Goal: Information Seeking & Learning: Learn about a topic

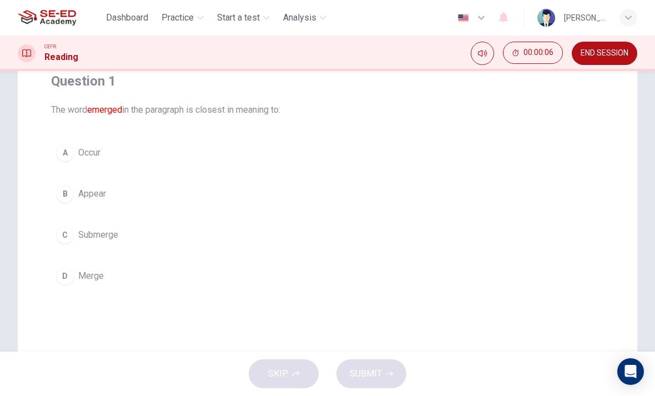
scroll to position [100, 0]
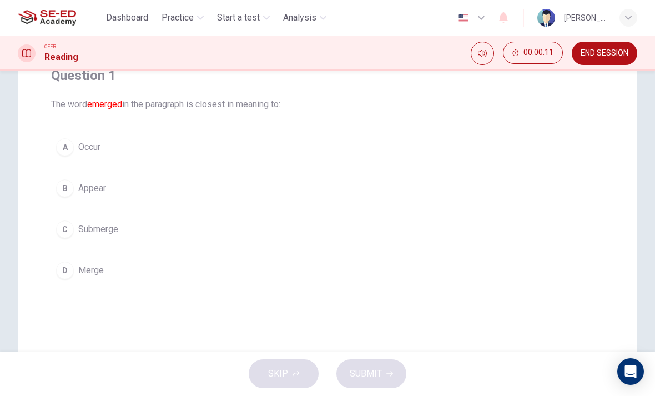
click at [70, 151] on div "A" at bounding box center [65, 147] width 18 height 18
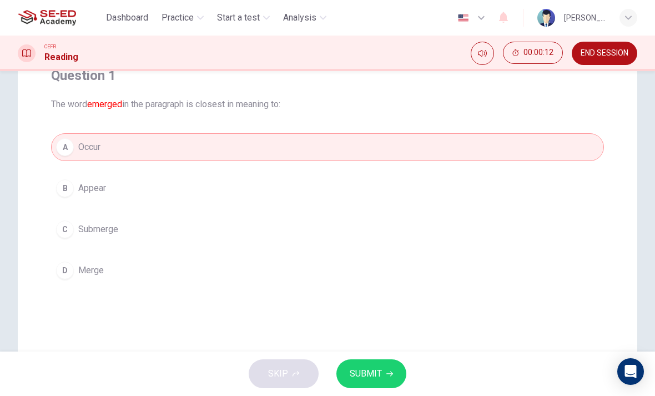
click at [388, 379] on button "SUBMIT" at bounding box center [371, 373] width 70 height 29
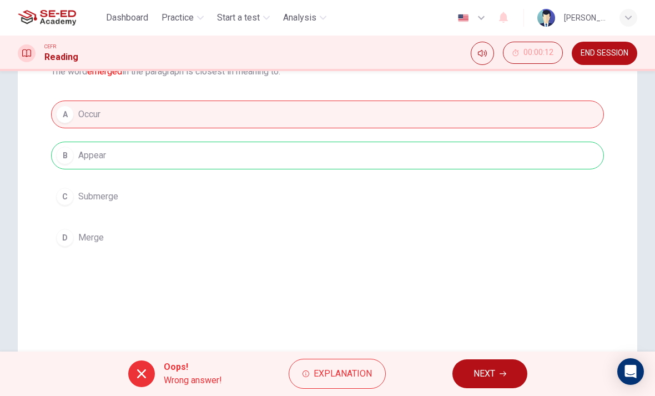
scroll to position [133, 0]
click at [498, 376] on button "NEXT" at bounding box center [489, 373] width 75 height 29
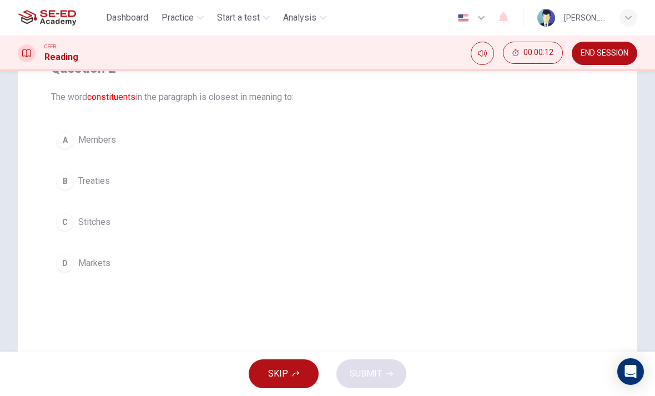
scroll to position [100, 0]
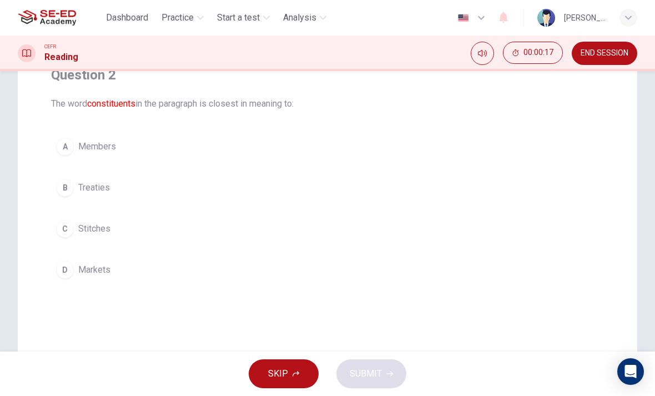
click at [65, 149] on div "A" at bounding box center [65, 147] width 18 height 18
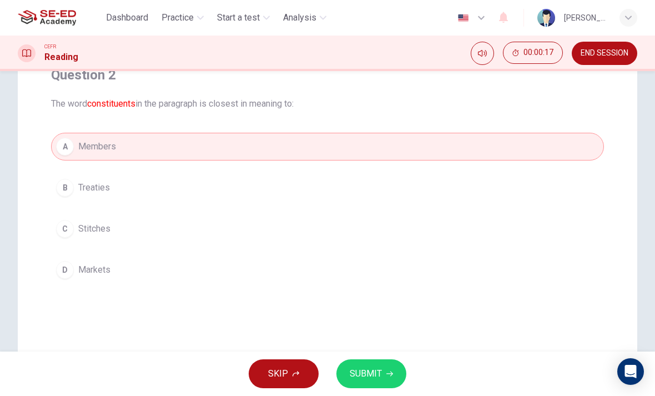
click at [381, 380] on button "SUBMIT" at bounding box center [371, 373] width 70 height 29
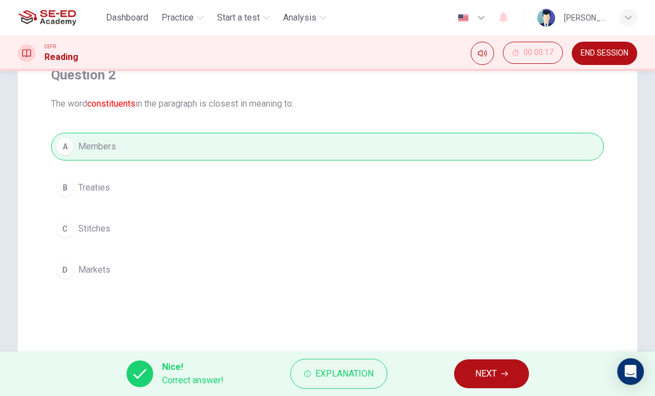
click at [502, 372] on icon "button" at bounding box center [504, 373] width 7 height 7
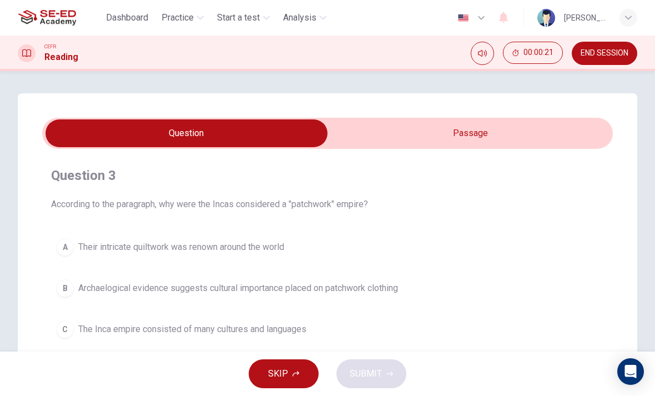
scroll to position [0, 0]
click at [499, 146] on input "checkbox" at bounding box center [187, 133] width 856 height 28
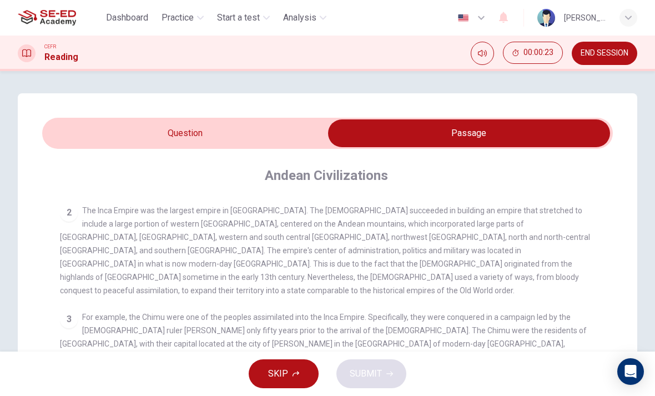
scroll to position [127, 0]
click at [188, 23] on span "Practice" at bounding box center [178, 17] width 32 height 13
click at [188, 16] on span "Practice" at bounding box center [178, 17] width 32 height 13
click at [188, 19] on span "Practice" at bounding box center [178, 17] width 32 height 13
click at [185, 23] on span "Practice" at bounding box center [178, 17] width 32 height 13
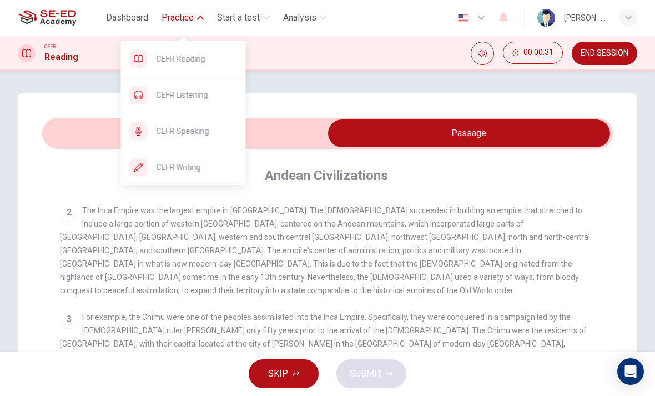
click at [178, 128] on span "CEFR Speaking" at bounding box center [197, 130] width 80 height 13
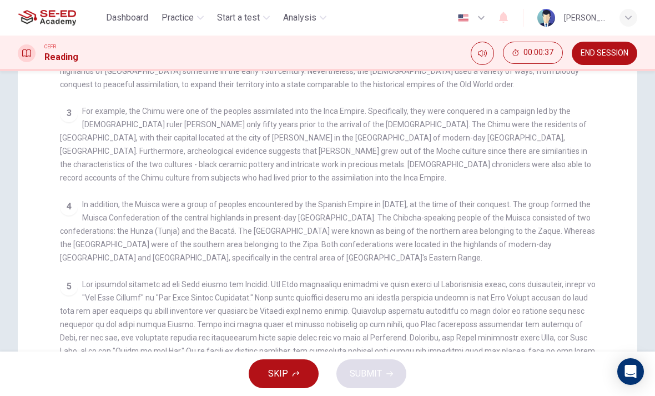
scroll to position [247, 0]
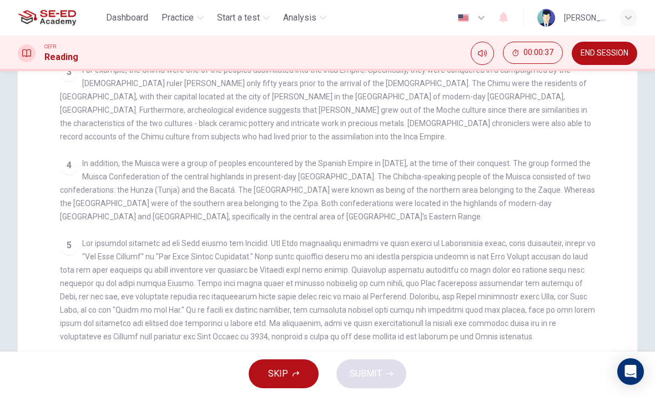
click at [33, 145] on div "Question 3 According to the paragraph, why were the Incas considered a "patchwo…" at bounding box center [327, 109] width 619 height 526
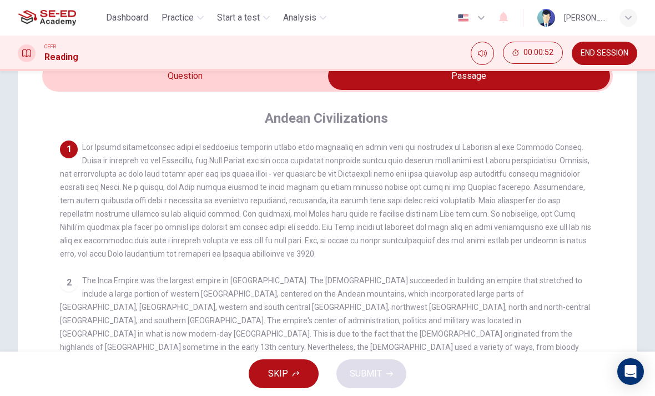
scroll to position [58, 0]
click at [191, 14] on span "Practice" at bounding box center [178, 17] width 32 height 13
click at [178, 168] on div "1" at bounding box center [328, 200] width 536 height 120
click at [180, 30] on div "Dashboard Practice Start a test Analysis English en ​ [PERSON_NAME]" at bounding box center [327, 18] width 619 height 36
click at [200, 18] on icon "button" at bounding box center [200, 18] width 7 height 4
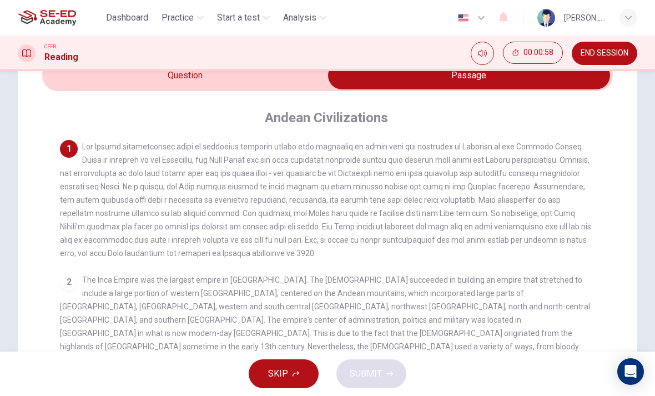
click at [183, 12] on span "Practice" at bounding box center [178, 17] width 32 height 13
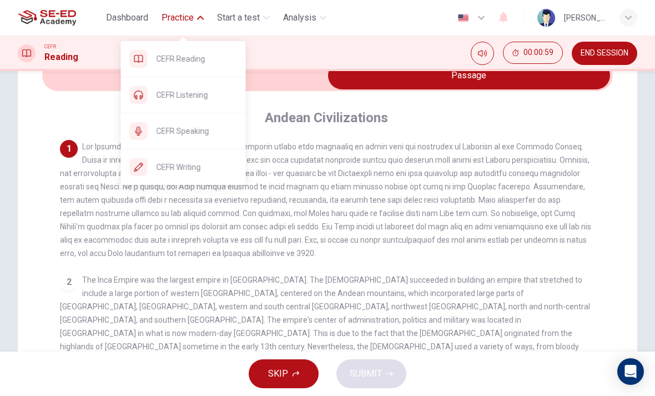
click at [178, 161] on span "CEFR Writing" at bounding box center [197, 166] width 80 height 13
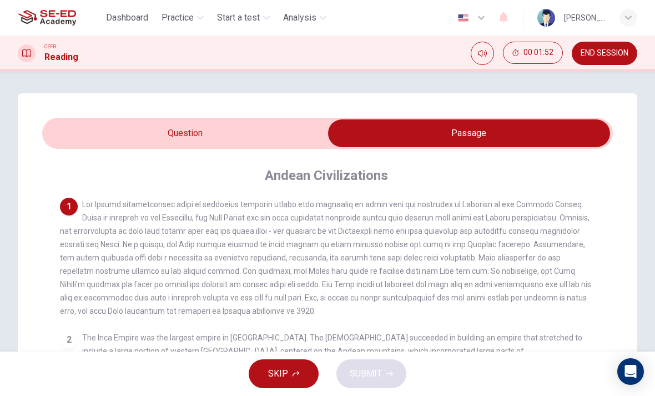
scroll to position [0, 0]
click at [297, 143] on input "checkbox" at bounding box center [469, 133] width 856 height 28
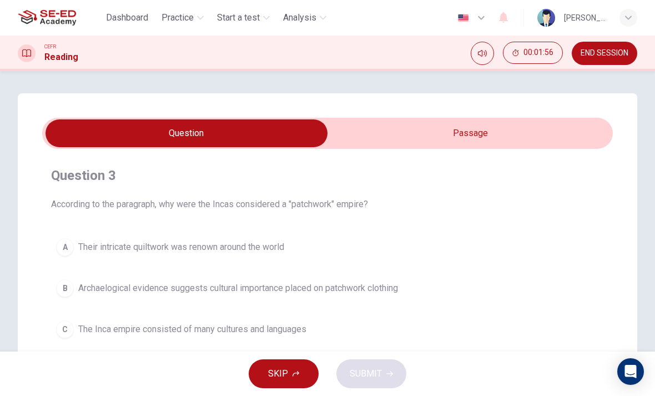
click at [515, 137] on input "checkbox" at bounding box center [187, 133] width 856 height 28
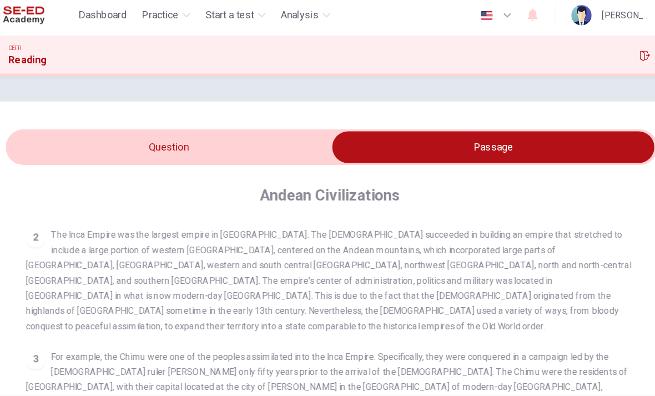
scroll to position [127, 0]
click at [99, 130] on input "checkbox" at bounding box center [469, 133] width 856 height 28
checkbox input "false"
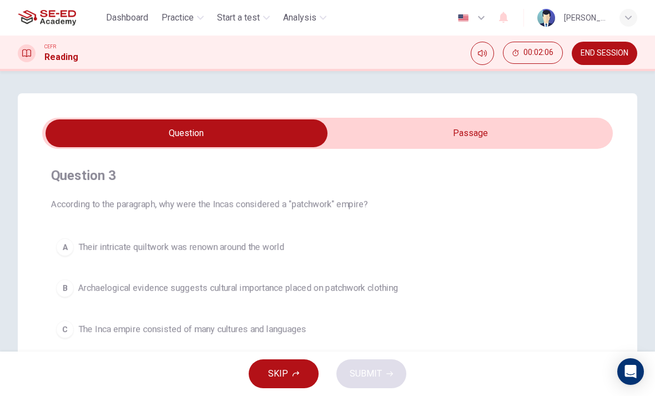
click at [612, 44] on button "END SESSION" at bounding box center [604, 53] width 65 height 23
